Goal: Navigation & Orientation: Find specific page/section

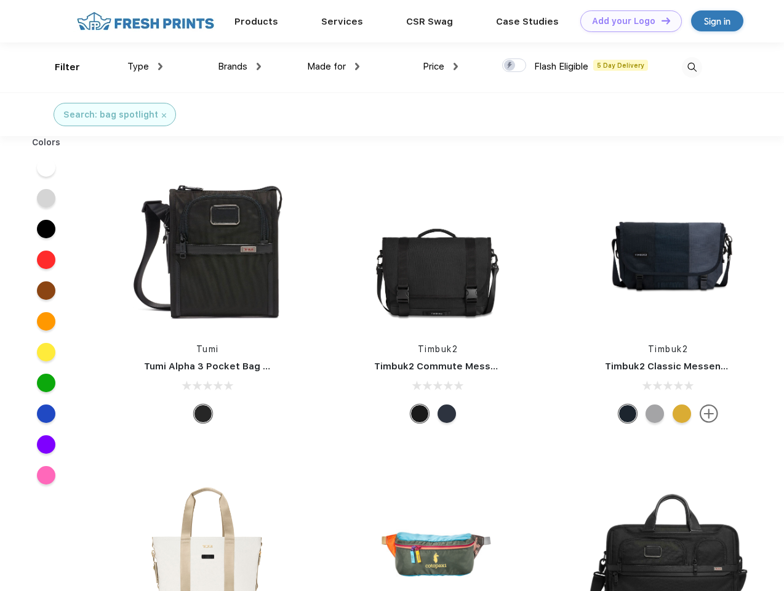
click at [626, 21] on link "Add your Logo Design Tool" at bounding box center [631, 21] width 102 height 22
click at [0, 0] on div "Design Tool" at bounding box center [0, 0] width 0 height 0
click at [660, 20] on link "Add your Logo Design Tool" at bounding box center [631, 21] width 102 height 22
click at [59, 67] on div "Filter" at bounding box center [67, 67] width 25 height 14
click at [145, 66] on span "Type" at bounding box center [138, 66] width 22 height 11
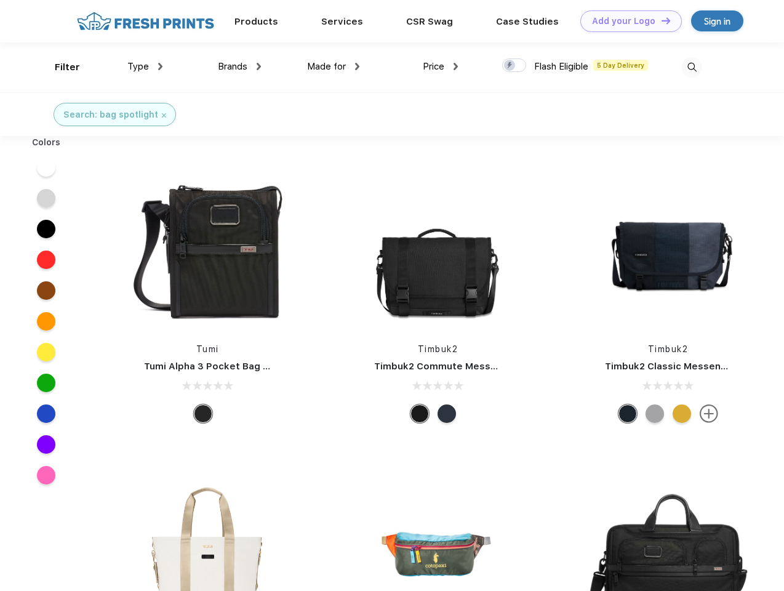
click at [239, 66] on span "Brands" at bounding box center [233, 66] width 30 height 11
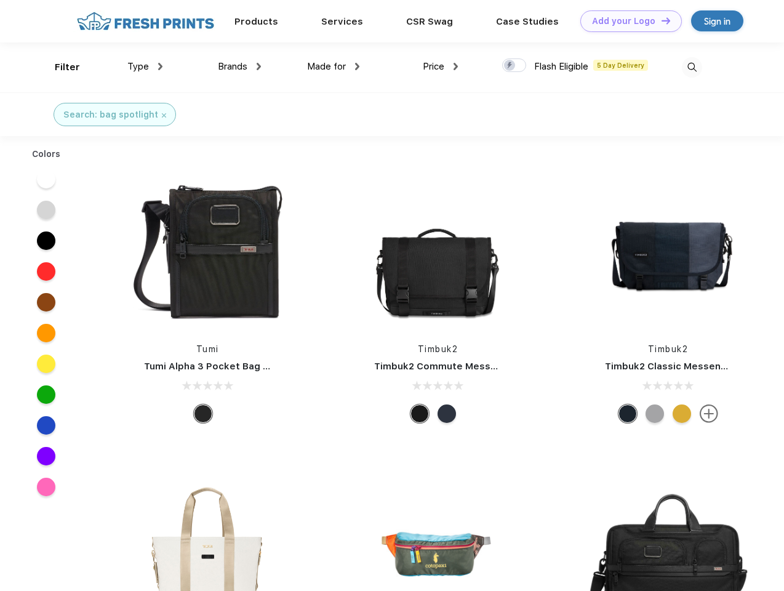
click at [333, 66] on span "Made for" at bounding box center [326, 66] width 39 height 11
click at [441, 66] on span "Price" at bounding box center [434, 66] width 22 height 11
click at [514, 66] on div at bounding box center [514, 65] width 24 height 14
click at [510, 66] on input "checkbox" at bounding box center [506, 62] width 8 height 8
click at [692, 67] on img at bounding box center [692, 67] width 20 height 20
